Goal: Task Accomplishment & Management: Manage account settings

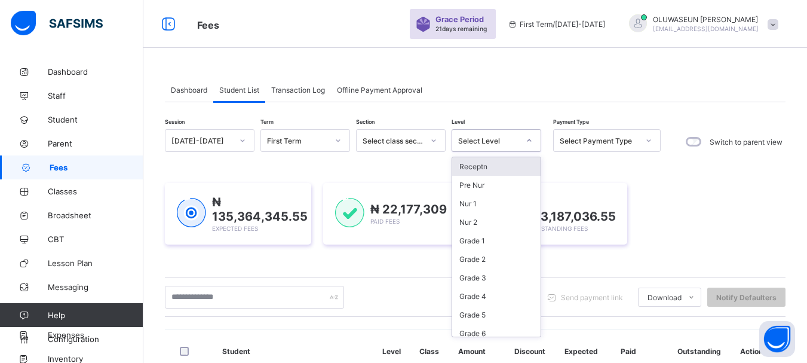
click at [530, 143] on icon at bounding box center [529, 140] width 7 height 12
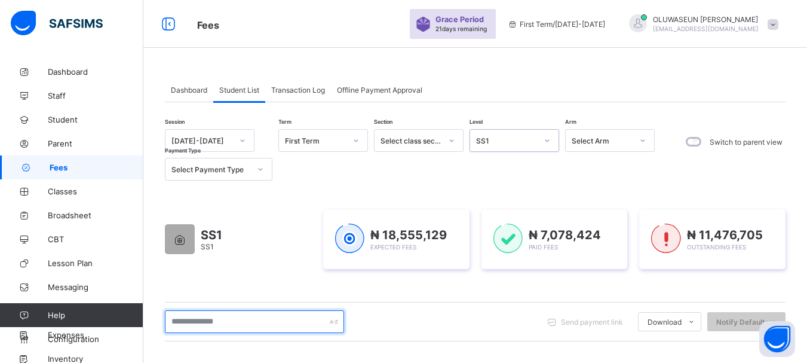
click at [235, 323] on input "text" at bounding box center [254, 321] width 179 height 23
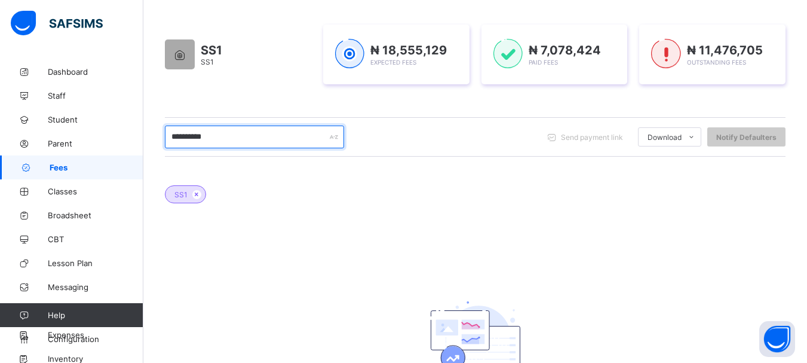
scroll to position [186, 0]
type input "*"
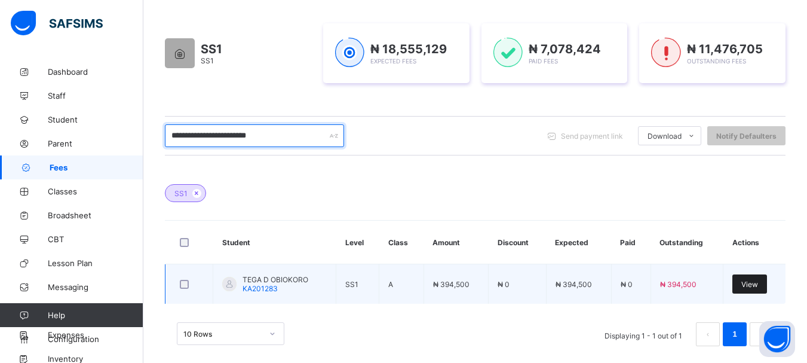
type input "**********"
click at [753, 282] on span "View" at bounding box center [749, 284] width 17 height 9
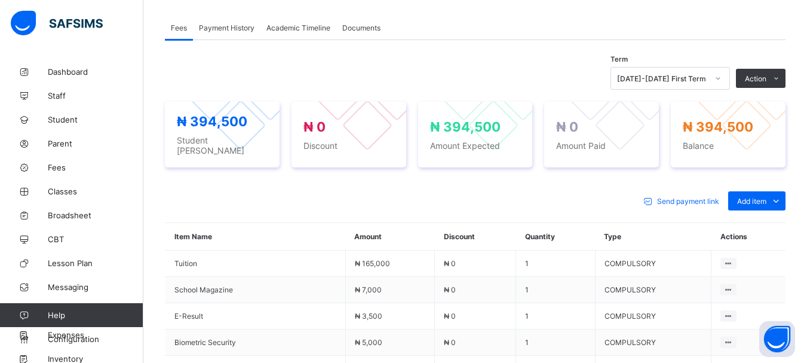
scroll to position [400, 0]
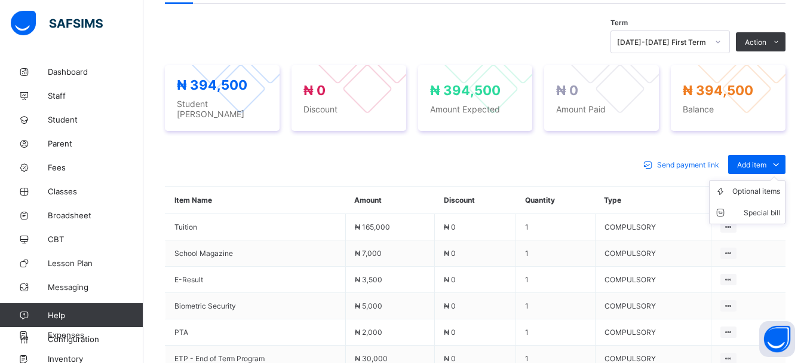
click at [771, 180] on ul "Optional items Special bill" at bounding box center [747, 202] width 76 height 44
click at [780, 207] on div "Special bill" at bounding box center [756, 213] width 48 height 12
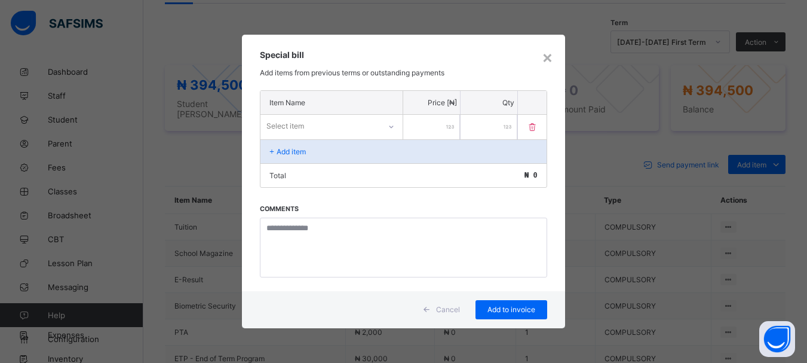
click at [388, 128] on icon at bounding box center [391, 127] width 7 height 12
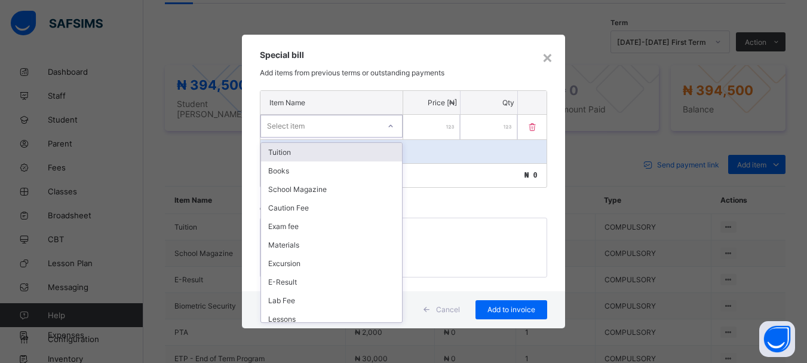
scroll to position [413, 0]
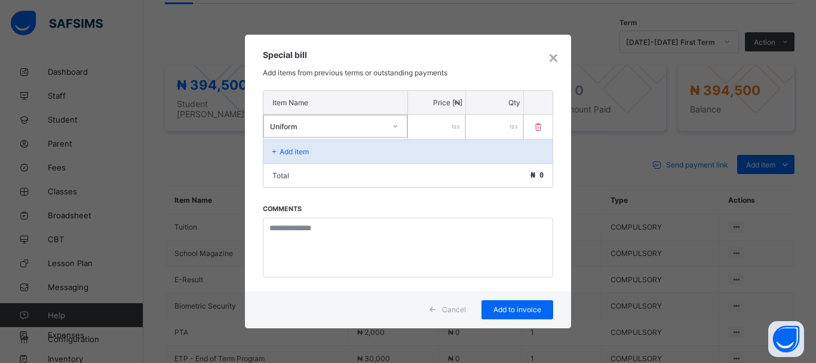
click at [421, 128] on input "number" at bounding box center [436, 127] width 57 height 24
type input "*****"
click at [511, 303] on div "Add to invoice" at bounding box center [517, 309] width 72 height 19
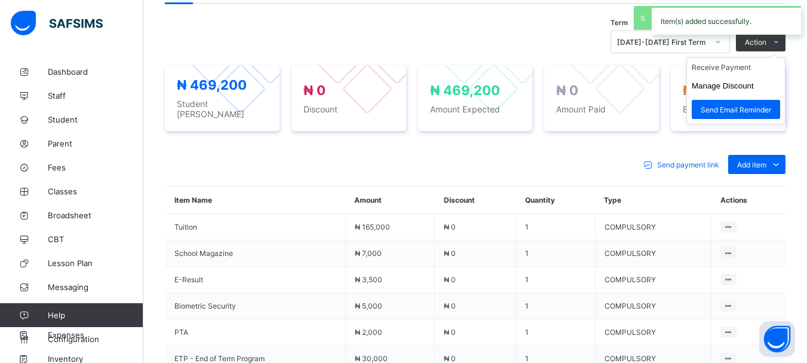
click at [766, 57] on ul "Receive Payment Manage Discount Send Email Reminder" at bounding box center [735, 90] width 99 height 67
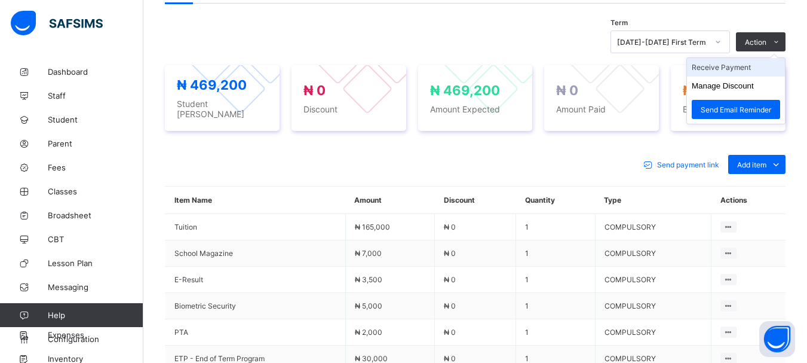
click at [744, 69] on li "Receive Payment" at bounding box center [736, 67] width 98 height 19
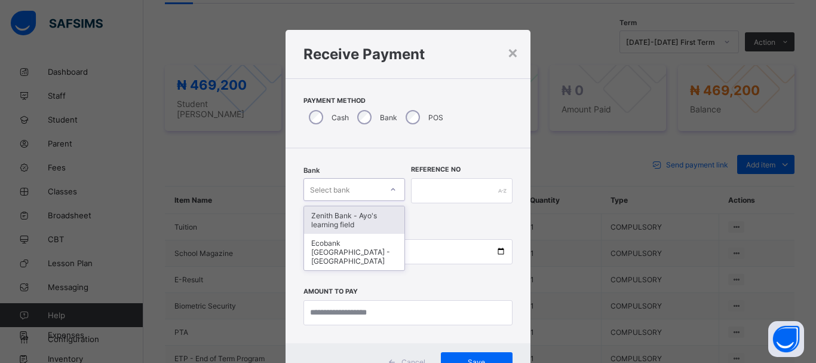
click at [374, 188] on div "Select bank" at bounding box center [343, 189] width 78 height 17
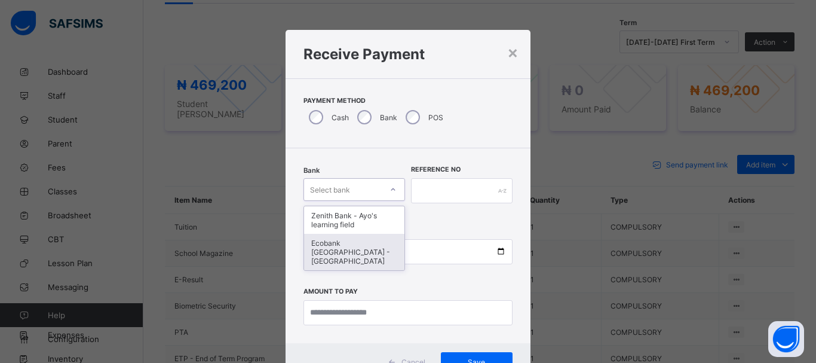
click at [349, 254] on div "Ecobank [GEOGRAPHIC_DATA] - [GEOGRAPHIC_DATA]" at bounding box center [354, 252] width 100 height 36
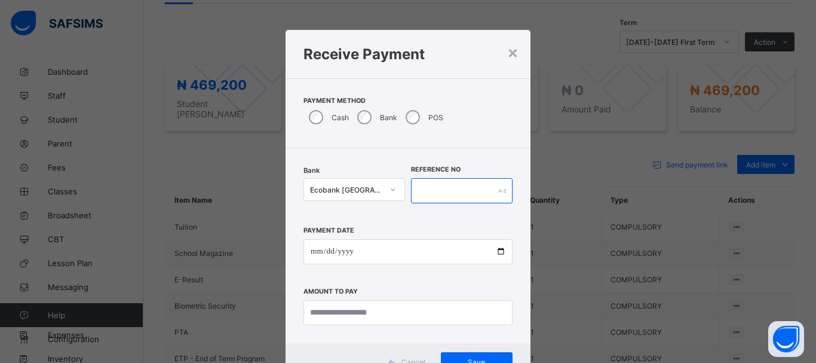
click at [426, 187] on input "text" at bounding box center [462, 190] width 102 height 25
type input "*****"
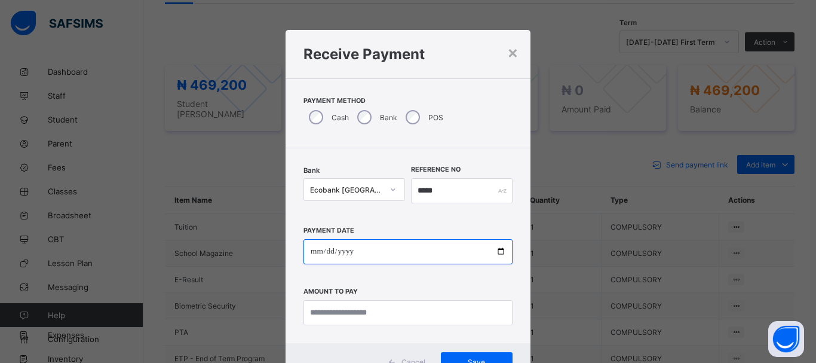
click at [309, 250] on input "date" at bounding box center [407, 251] width 209 height 25
type input "**********"
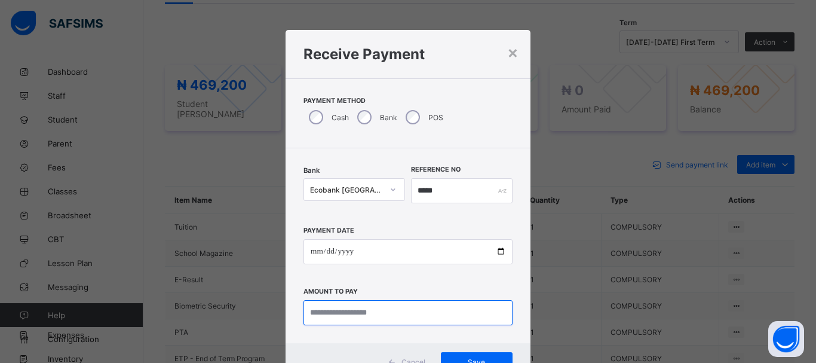
click at [315, 308] on input "currency" at bounding box center [407, 312] width 209 height 25
type input "*********"
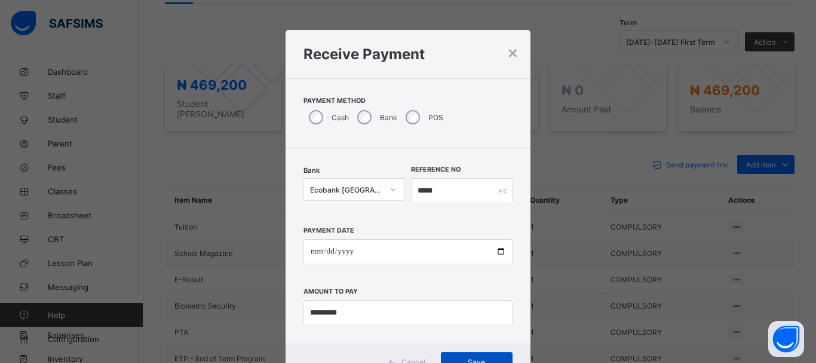
click at [465, 354] on div "Save" at bounding box center [477, 361] width 72 height 19
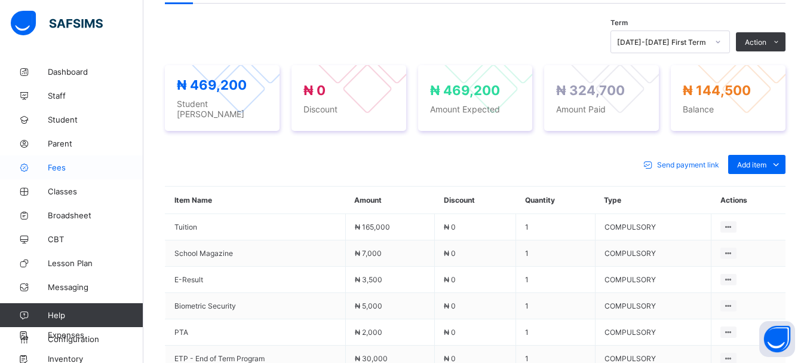
click at [60, 176] on link "Fees" at bounding box center [71, 167] width 143 height 24
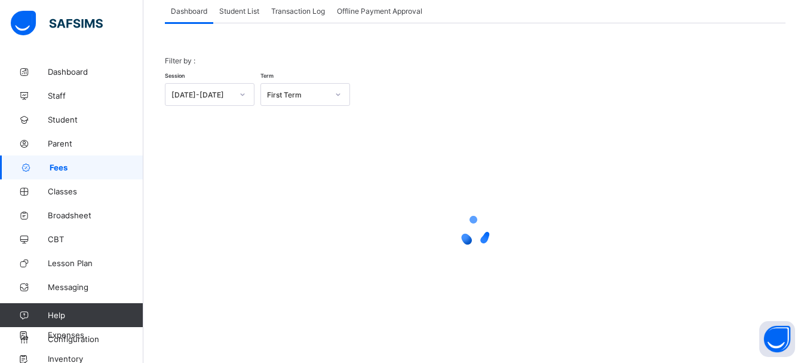
scroll to position [79, 0]
click at [249, 12] on span "Student List" at bounding box center [239, 11] width 40 height 9
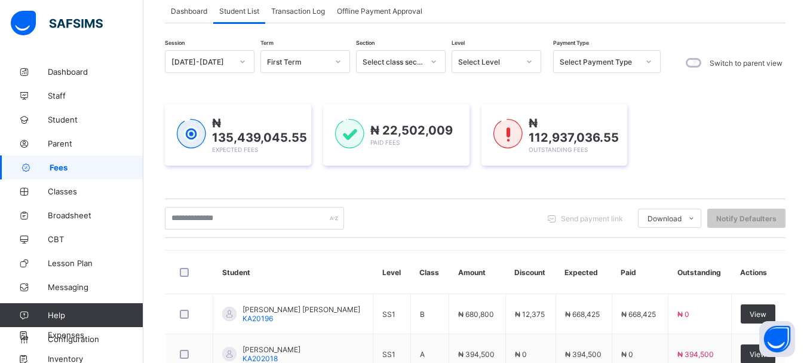
click at [528, 60] on icon at bounding box center [529, 62] width 7 height 12
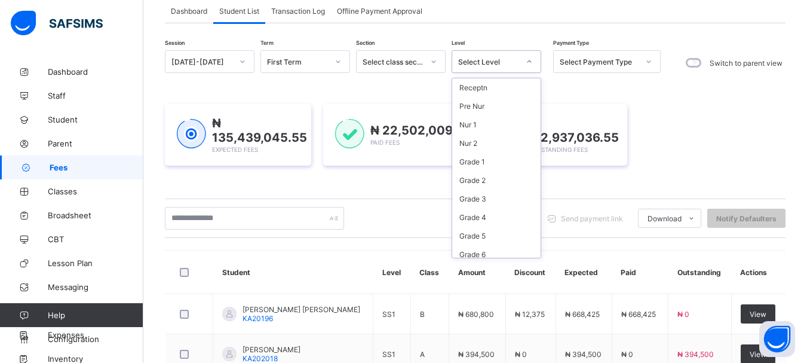
scroll to position [117, 0]
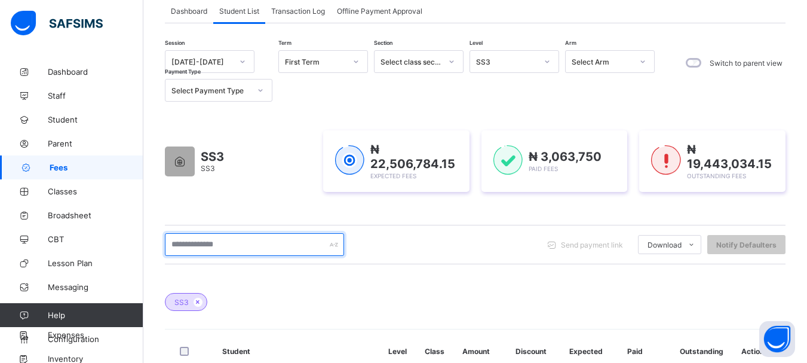
click at [241, 244] on input "text" at bounding box center [254, 244] width 179 height 23
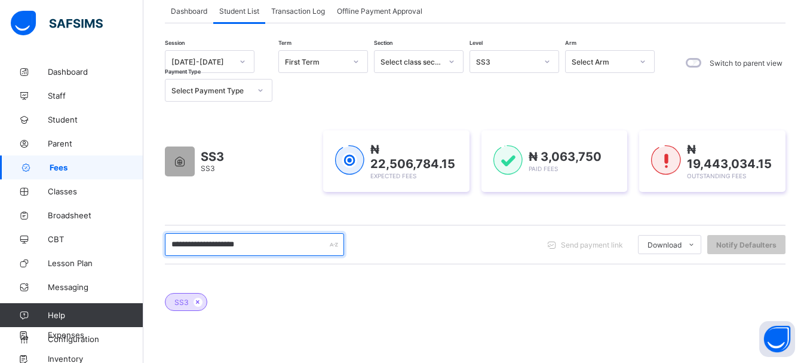
type input "**********"
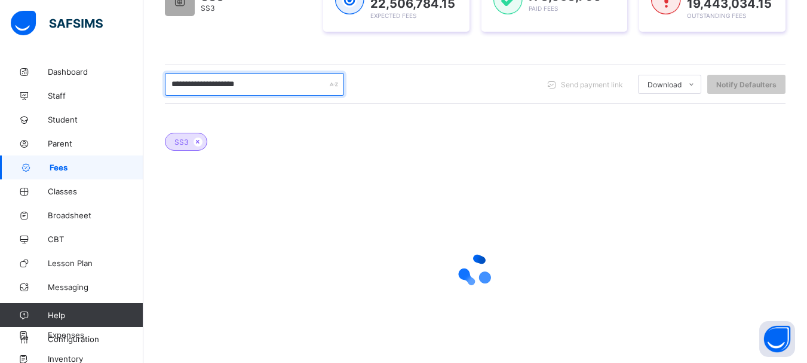
scroll to position [240, 0]
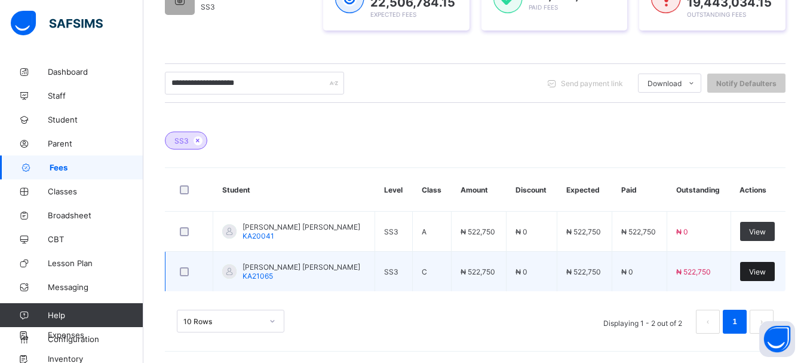
click at [766, 271] on span "View" at bounding box center [757, 271] width 17 height 9
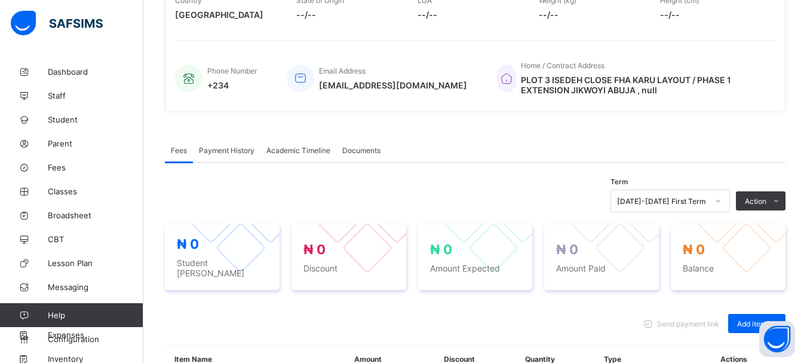
scroll to position [284, 0]
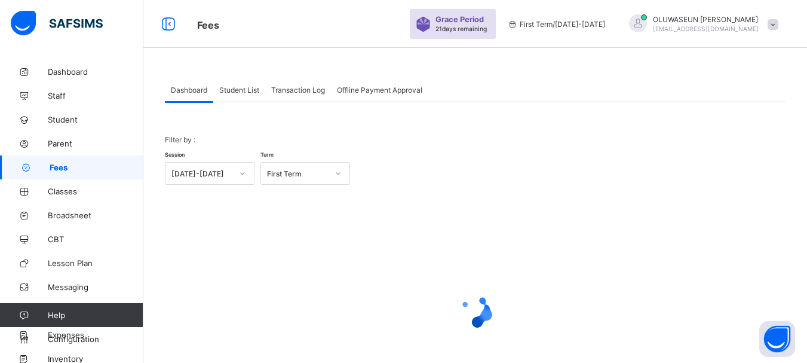
click at [248, 93] on span "Student List" at bounding box center [239, 89] width 40 height 9
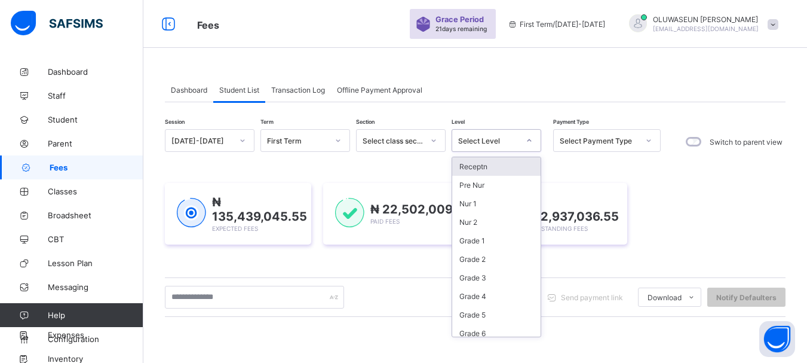
click at [532, 140] on icon at bounding box center [529, 140] width 7 height 12
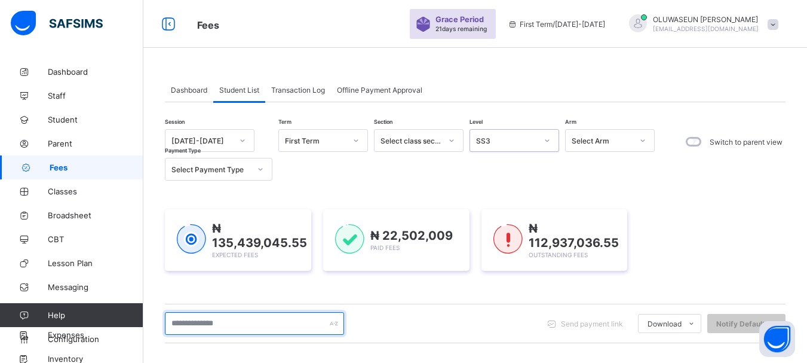
click at [260, 327] on input "text" at bounding box center [254, 323] width 179 height 23
click at [251, 323] on input "text" at bounding box center [254, 323] width 179 height 23
click at [243, 324] on input "text" at bounding box center [254, 323] width 179 height 23
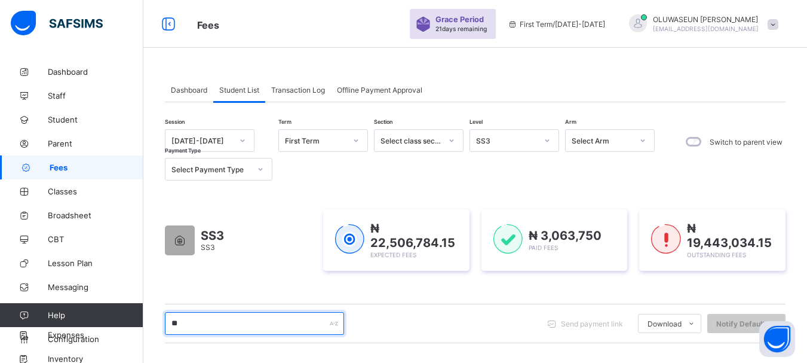
type input "**********"
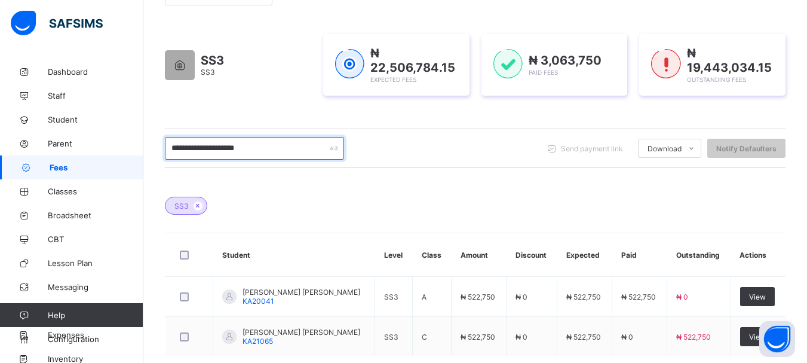
scroll to position [241, 0]
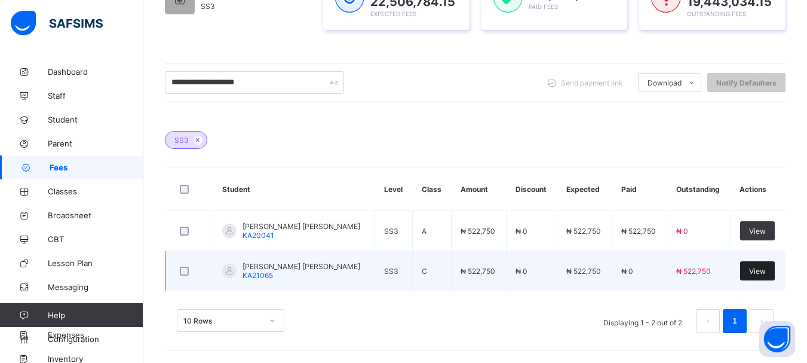
click at [766, 273] on span "View" at bounding box center [757, 270] width 17 height 9
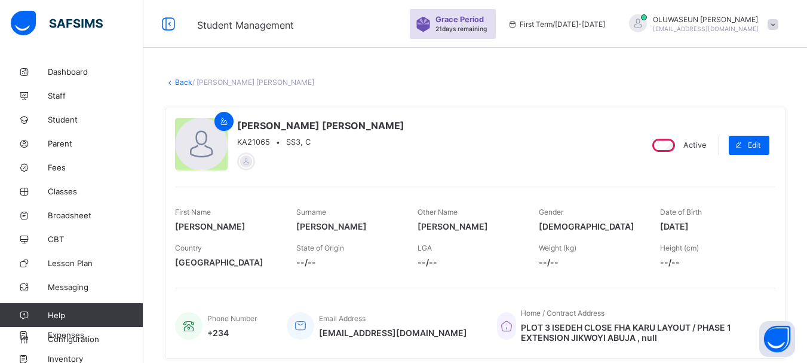
click at [532, 137] on div "MARIAM YUSUF ISEDEH MOHAMMED KA21065 • SS3, C" at bounding box center [403, 145] width 456 height 54
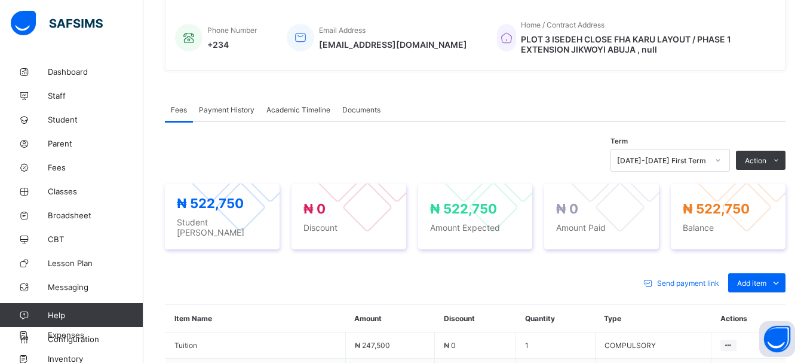
scroll to position [294, 0]
